Goal: Navigation & Orientation: Find specific page/section

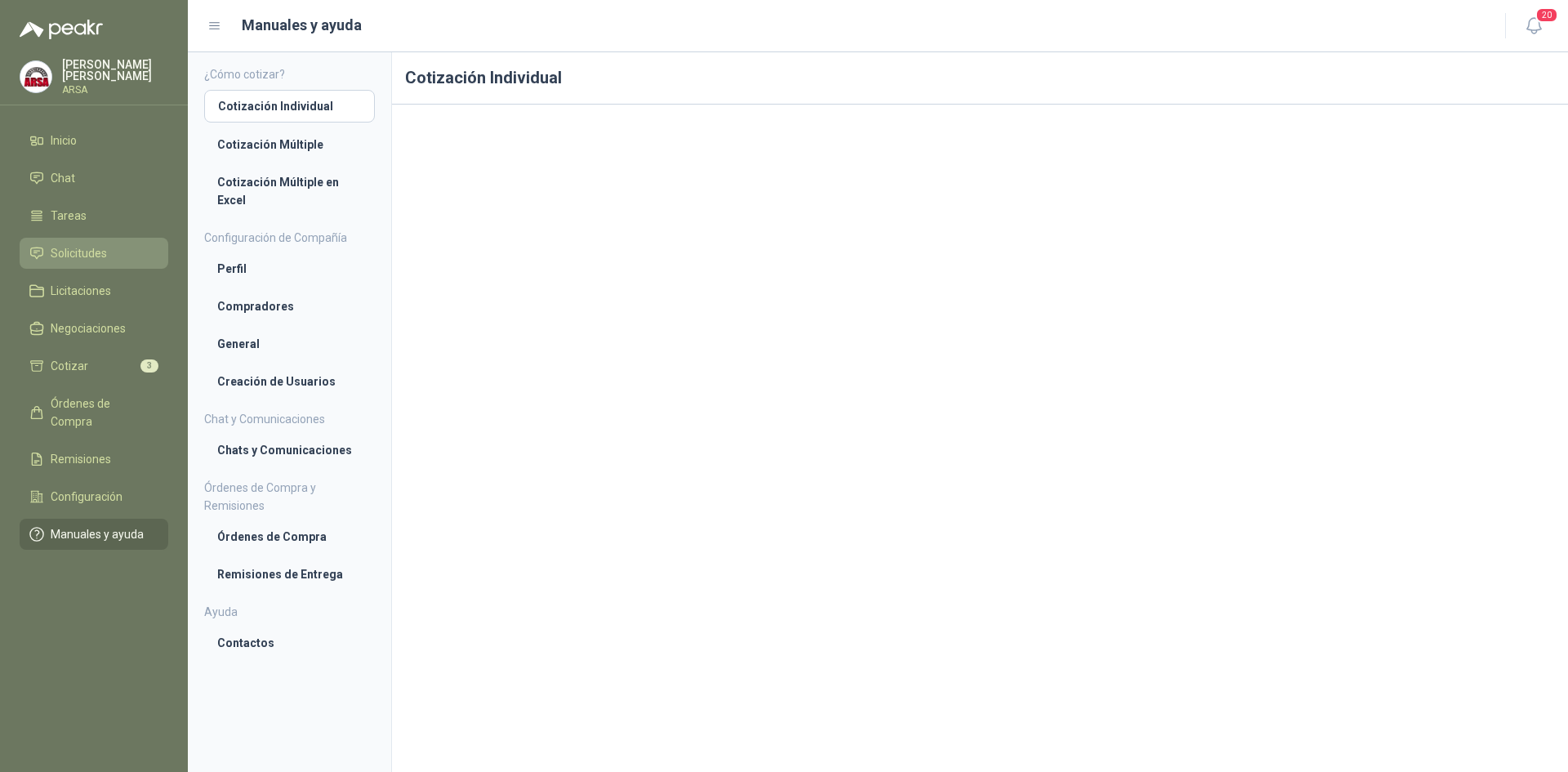
click at [86, 256] on span "Solicitudes" at bounding box center [78, 253] width 56 height 18
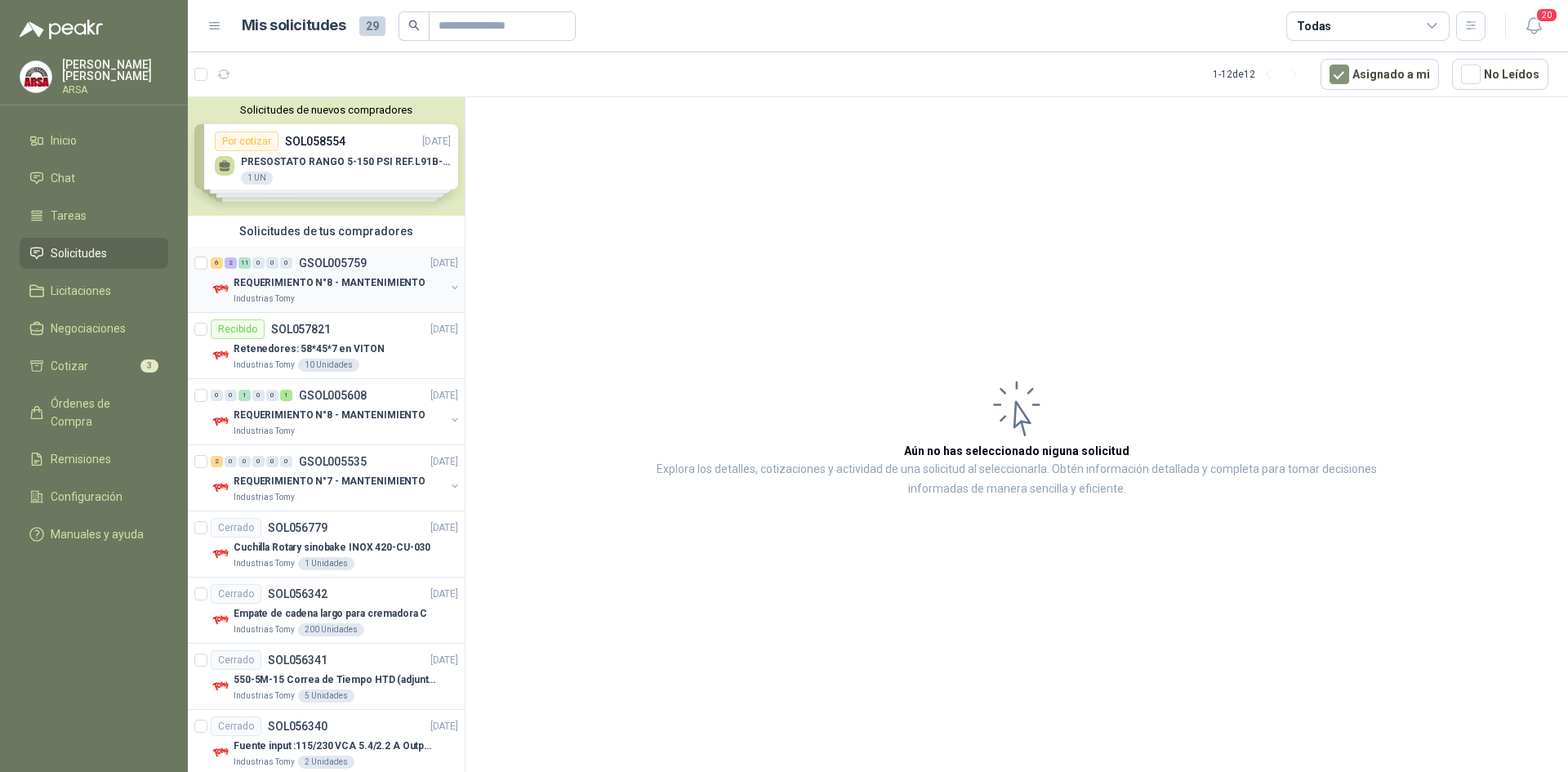
click at [300, 279] on p "REQUERIMIENTO N°8 - MANTENIMIENTO" at bounding box center [329, 283] width 192 height 15
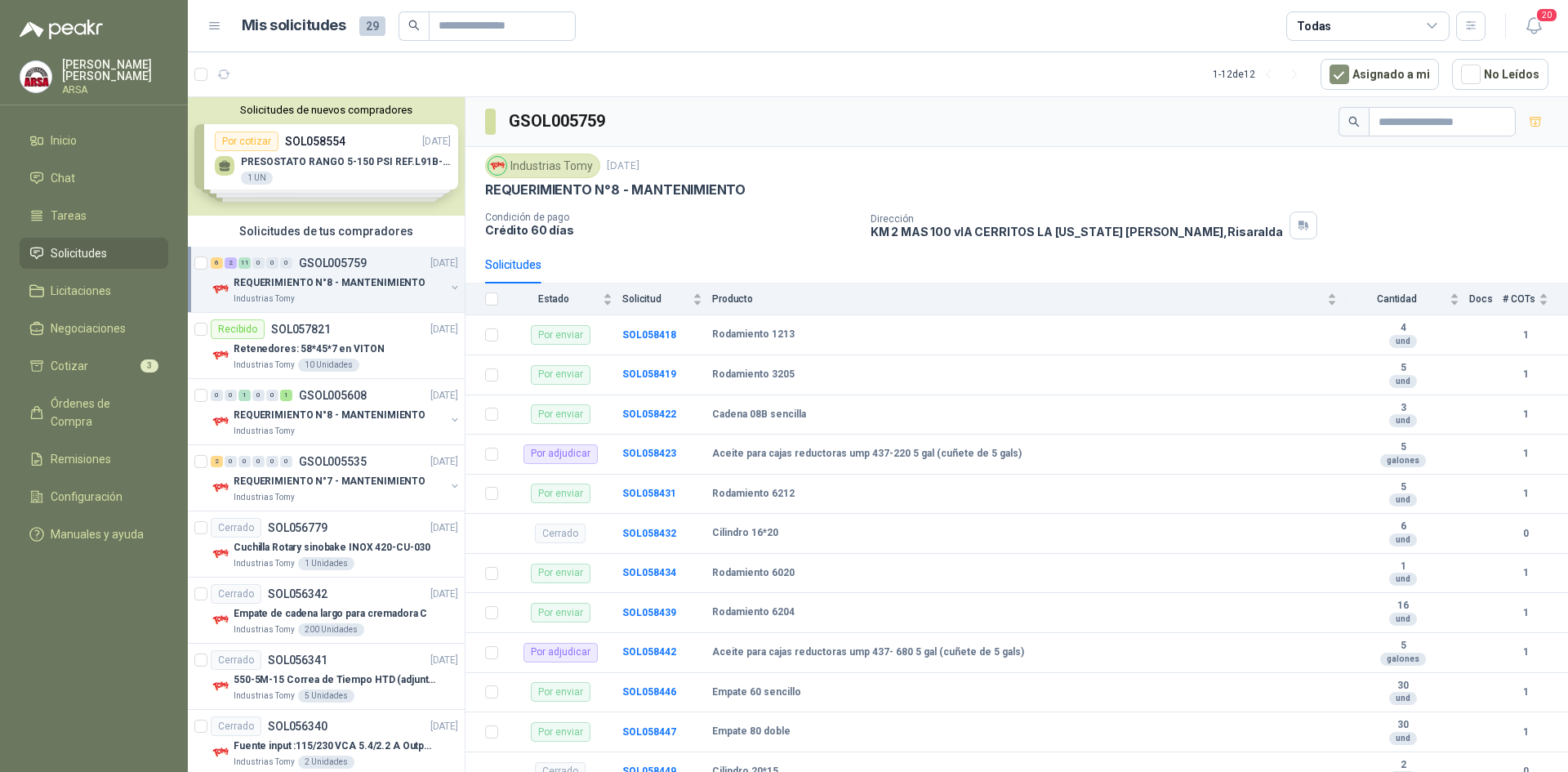
drag, startPoint x: 330, startPoint y: 158, endPoint x: 342, endPoint y: 237, distance: 79.9
click at [330, 158] on div "Solicitudes de nuevos compradores Por cotizar SOL058554 [DATE] PRESOSTATO RANGO…" at bounding box center [326, 157] width 277 height 119
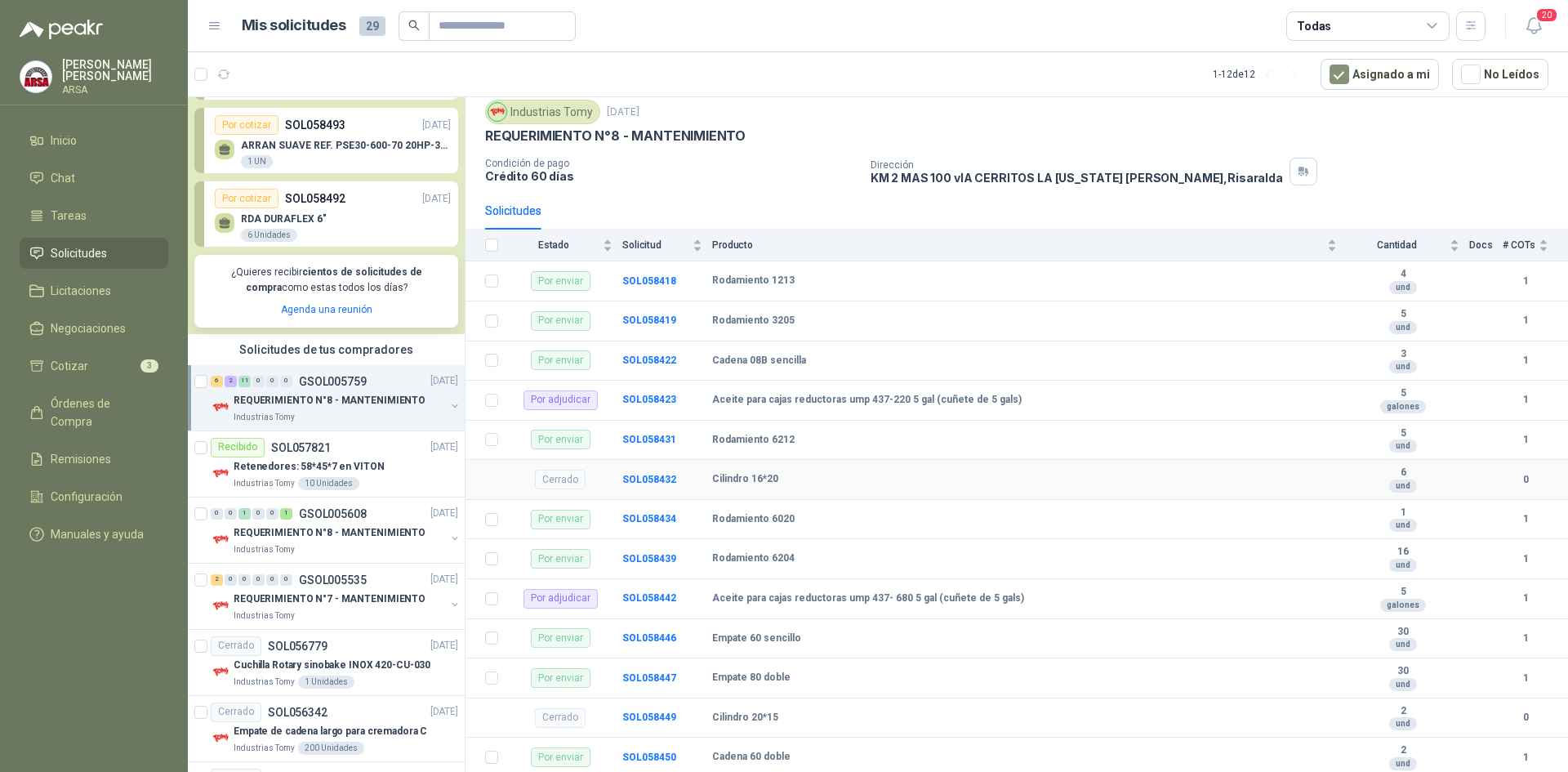
scroll to position [82, 0]
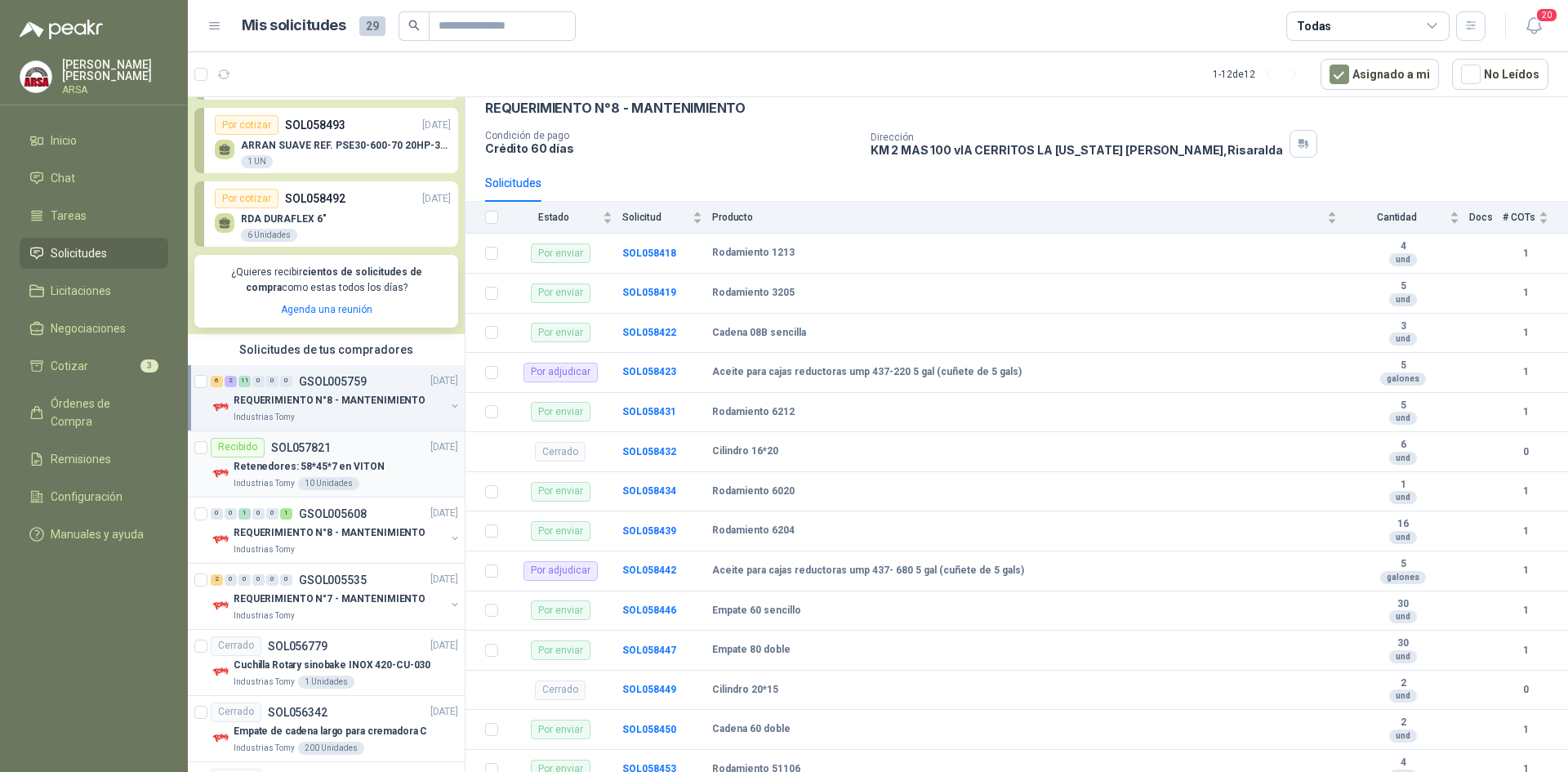
click at [291, 474] on p "Retenedores: 58*45*7 en VITON" at bounding box center [309, 466] width 151 height 15
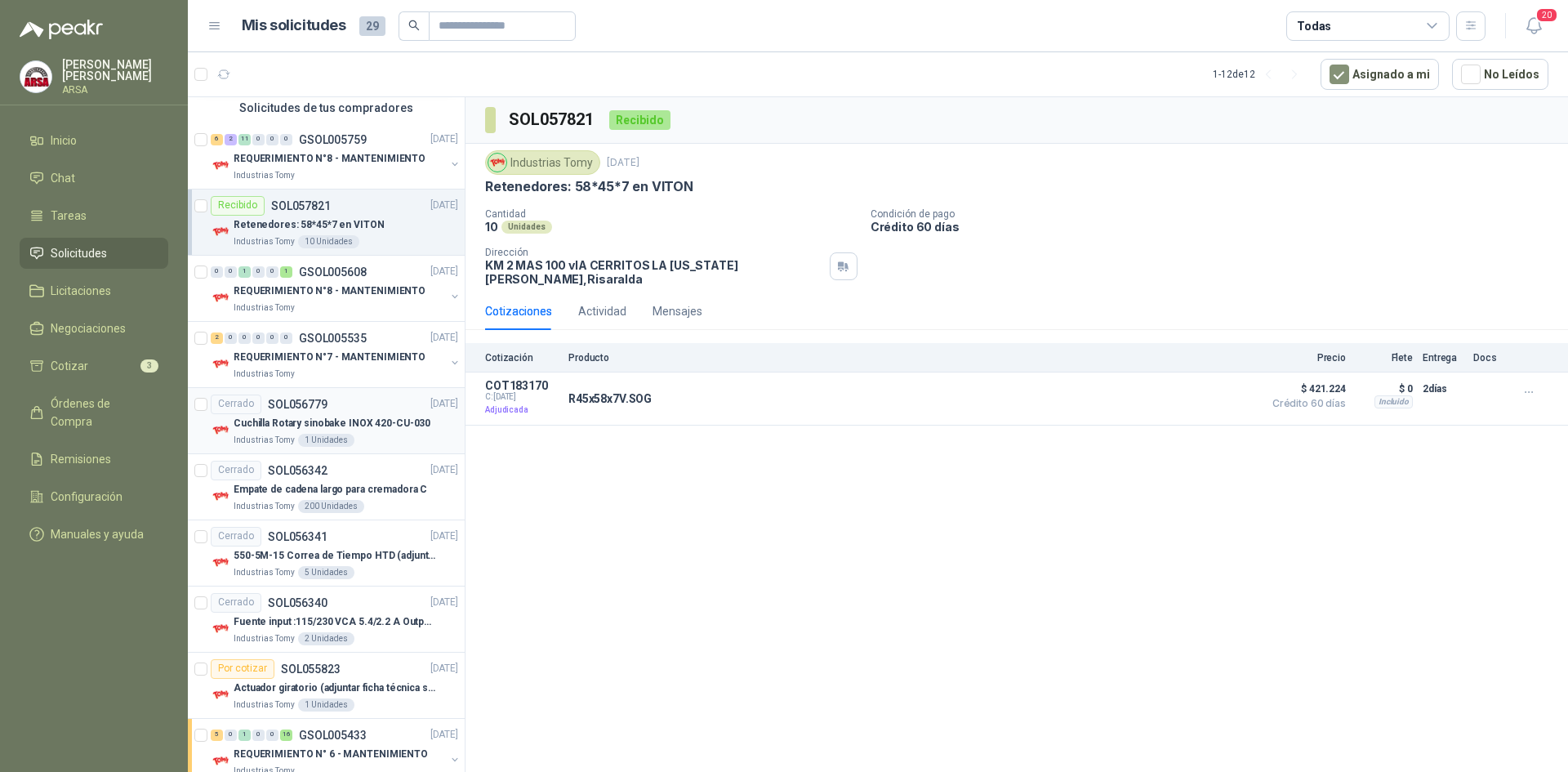
scroll to position [409, 0]
click at [349, 423] on p "Cuchilla Rotary sinobake INOX 420-CU-030" at bounding box center [331, 420] width 197 height 15
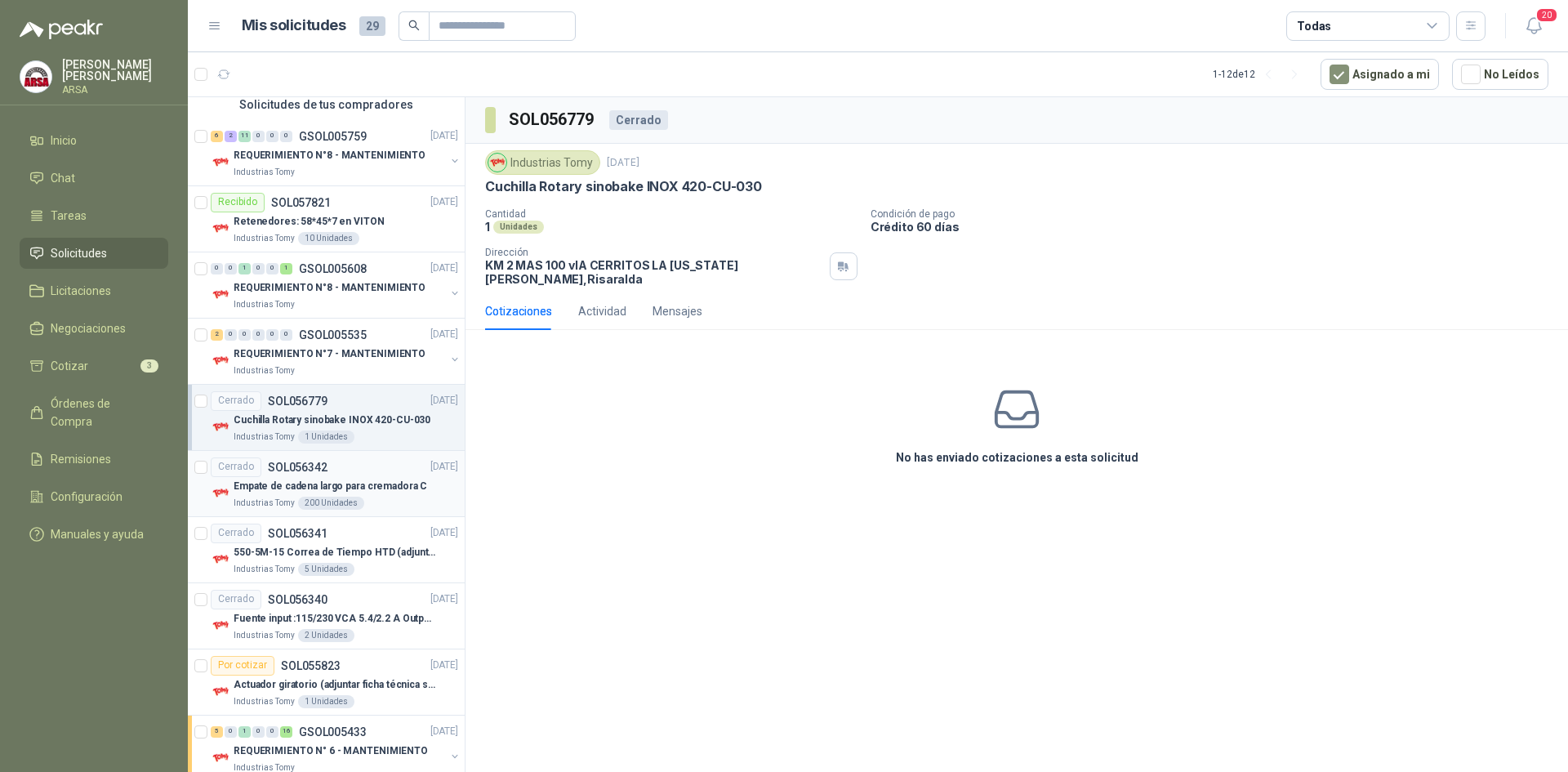
click at [280, 503] on p "Industrias Tomy" at bounding box center [263, 503] width 61 height 13
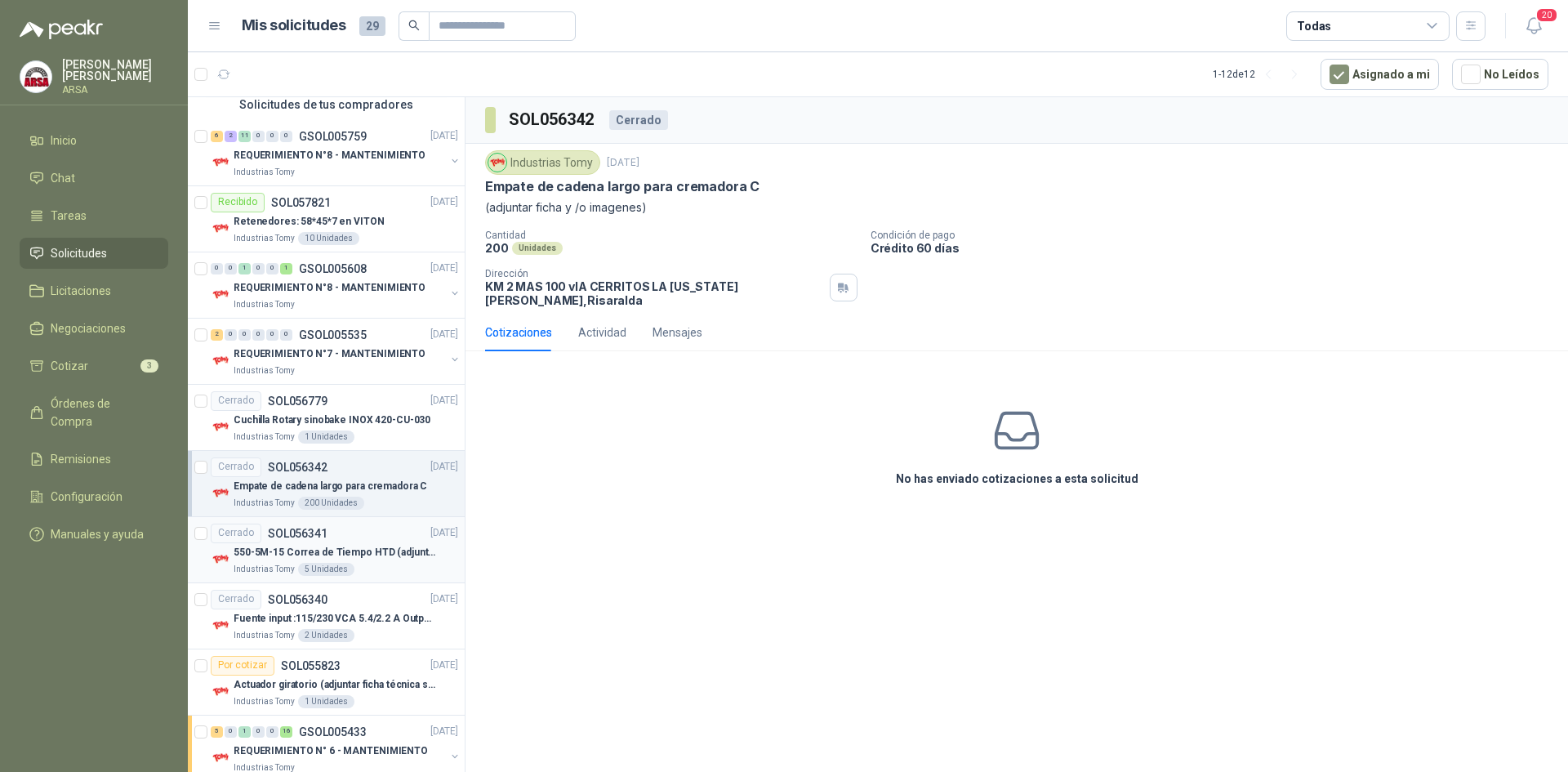
click at [367, 530] on div "Cerrado SOL056341 [DATE]" at bounding box center [335, 533] width 248 height 20
